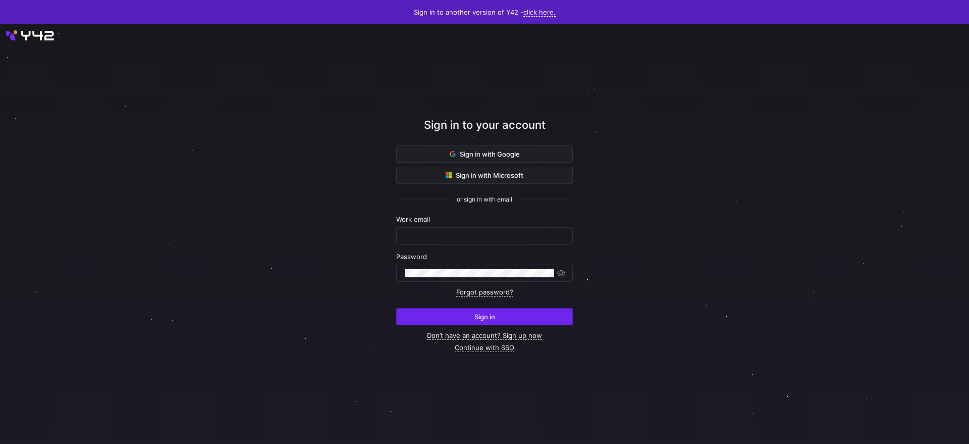
type input "[PERSON_NAME][EMAIL_ADDRESS][DOMAIN_NAME]"
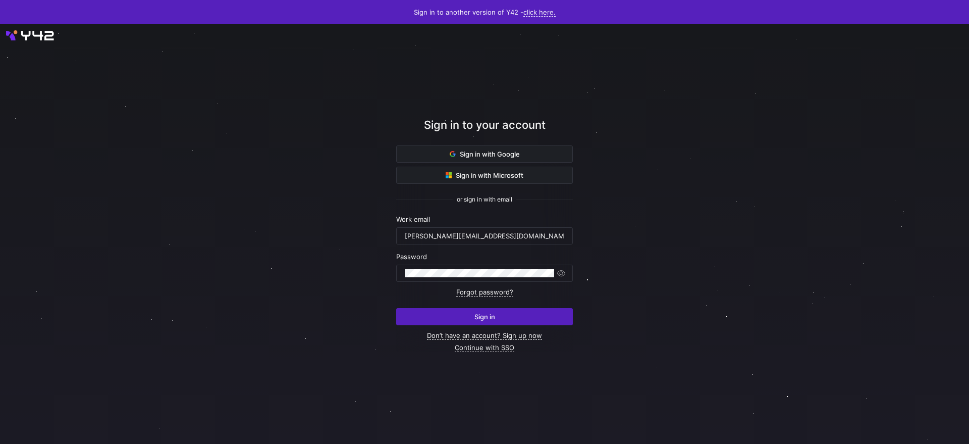
click at [526, 318] on span "submit" at bounding box center [485, 316] width 176 height 16
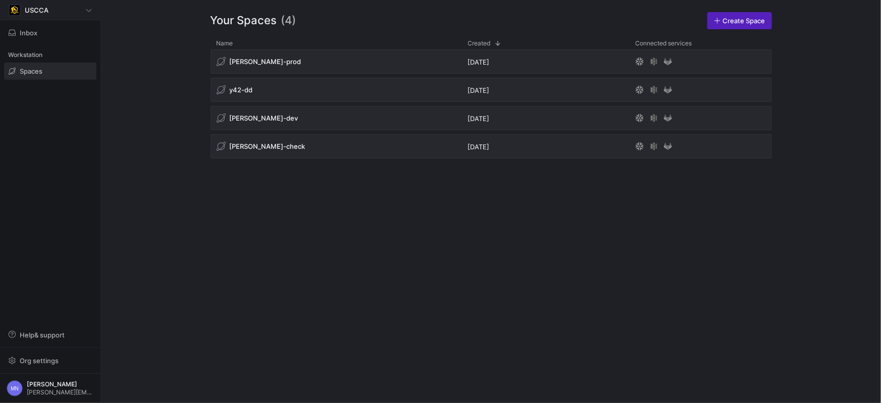
click at [79, 13] on div "USCCA" at bounding box center [50, 10] width 83 height 12
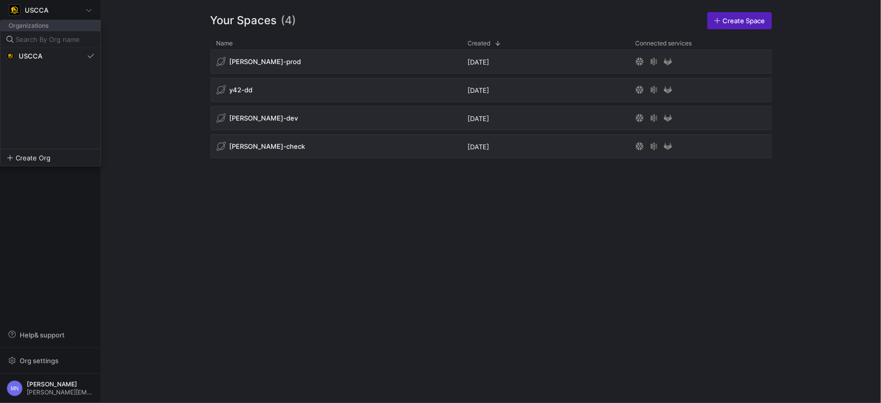
click at [122, 73] on div at bounding box center [440, 201] width 881 height 403
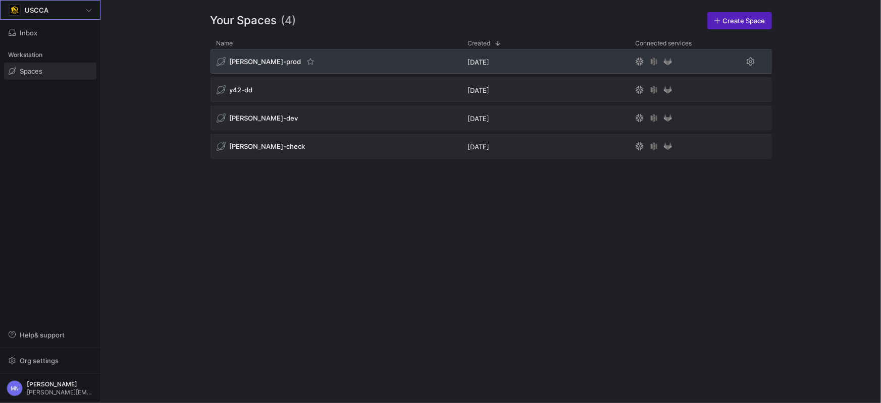
click at [267, 64] on span "[PERSON_NAME]-prod" at bounding box center [266, 62] width 72 height 8
